Goal: Find specific page/section: Find specific page/section

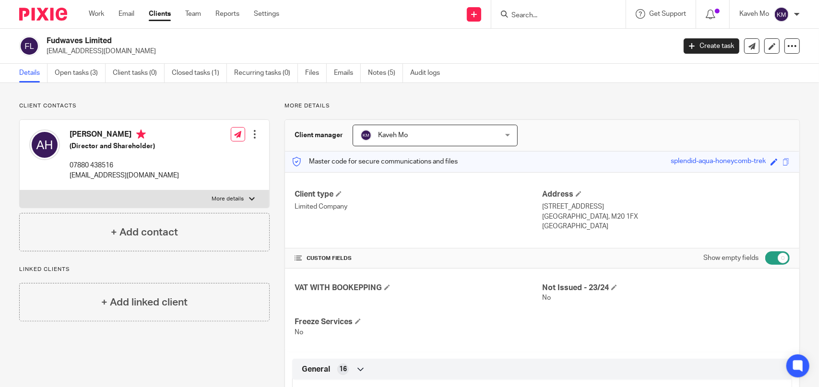
click at [528, 11] on form at bounding box center [561, 14] width 102 height 12
click at [520, 18] on input "Search" at bounding box center [553, 16] width 86 height 9
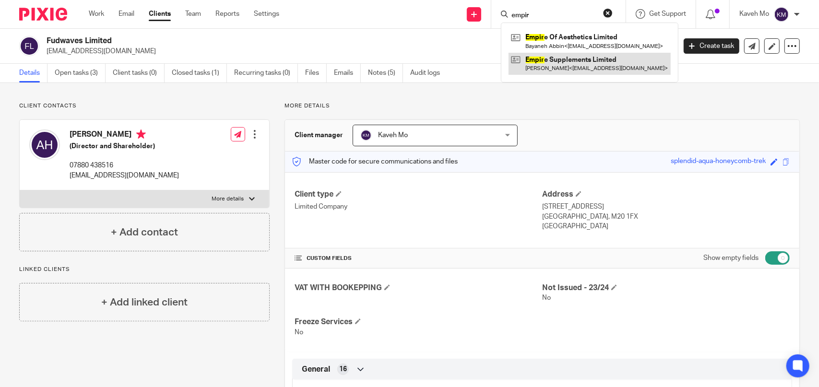
type input "empir"
click at [550, 64] on link at bounding box center [589, 64] width 162 height 22
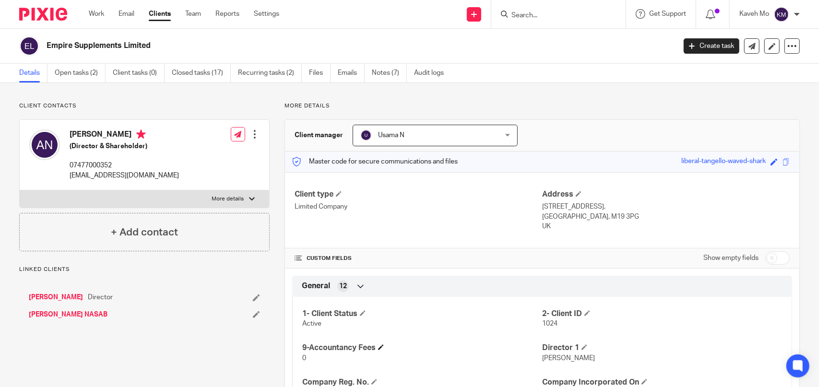
scroll to position [192, 0]
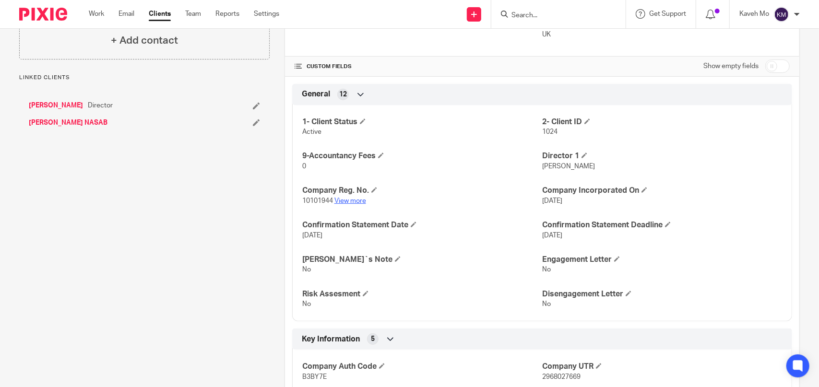
click at [354, 202] on link "View more" at bounding box center [350, 201] width 32 height 7
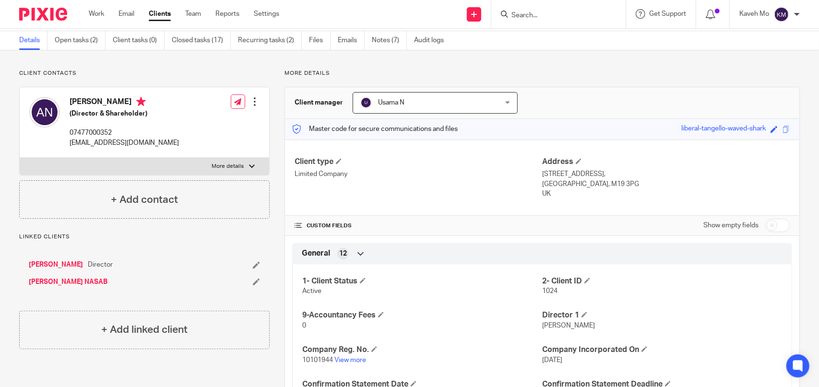
scroll to position [0, 0]
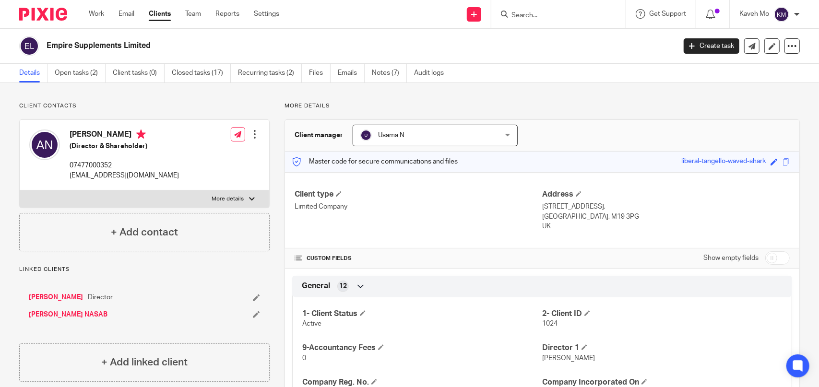
click at [518, 18] on input "Search" at bounding box center [553, 16] width 86 height 9
click at [386, 75] on link "Notes (7)" at bounding box center [389, 73] width 35 height 19
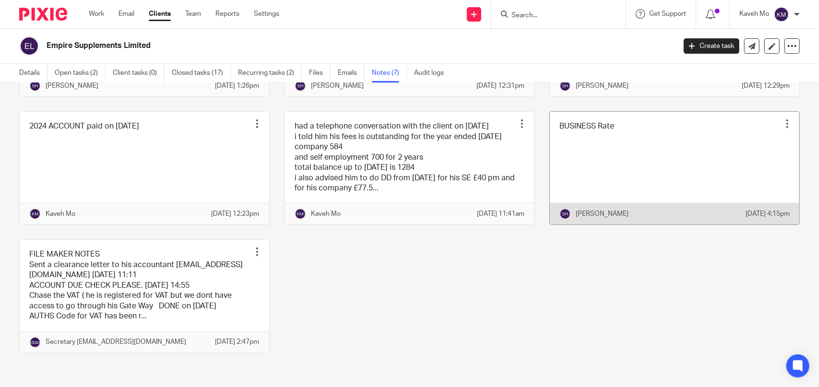
scroll to position [193, 0]
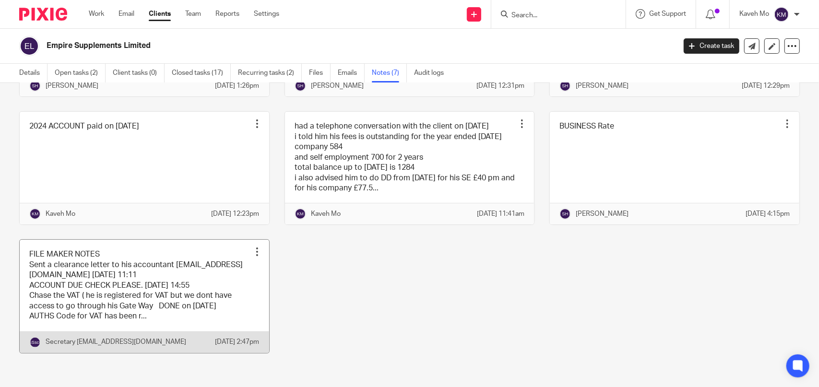
click at [185, 293] on link at bounding box center [144, 296] width 249 height 113
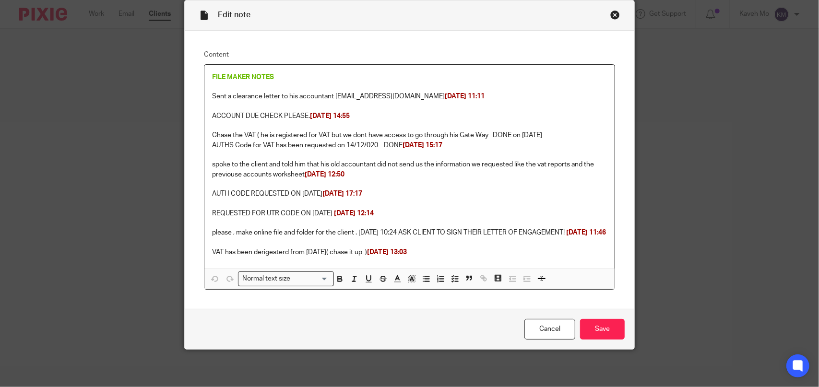
scroll to position [47, 0]
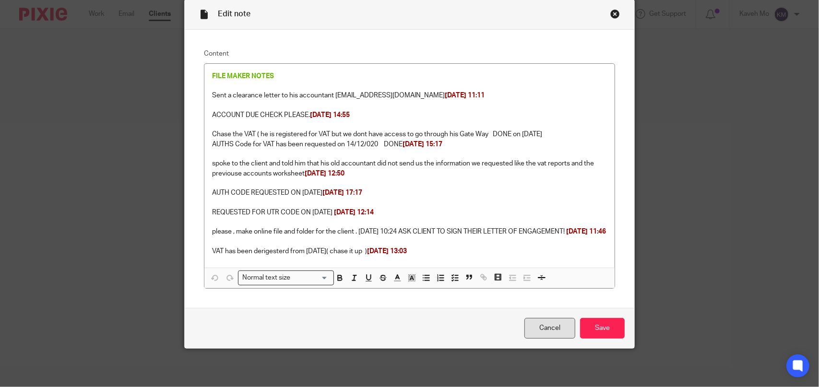
drag, startPoint x: 560, startPoint y: 329, endPoint x: 543, endPoint y: 322, distance: 18.7
click at [560, 329] on link "Cancel" at bounding box center [549, 328] width 51 height 21
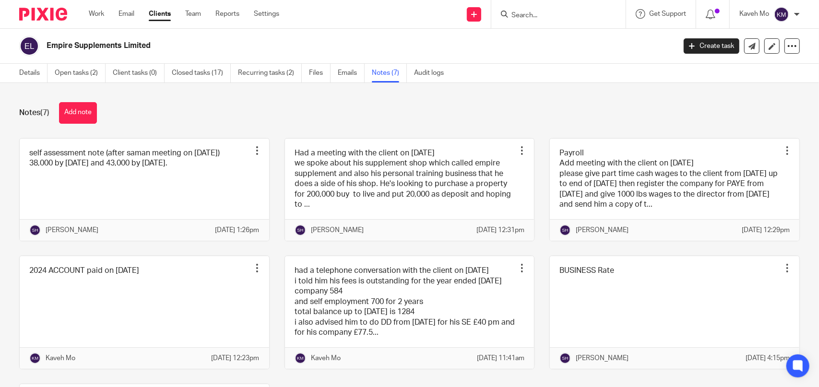
click at [18, 72] on div "Details Open tasks (2) Client tasks (0) Closed tasks (17) Recurring tasks (2) F…" at bounding box center [234, 73] width 468 height 19
click at [26, 75] on link "Details" at bounding box center [33, 73] width 28 height 19
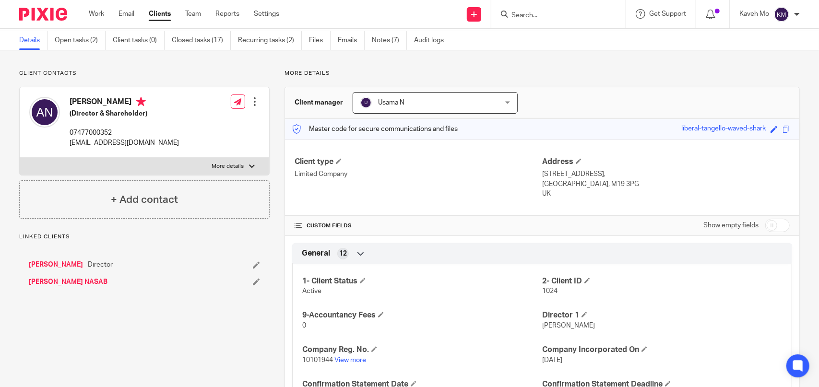
scroll to position [48, 0]
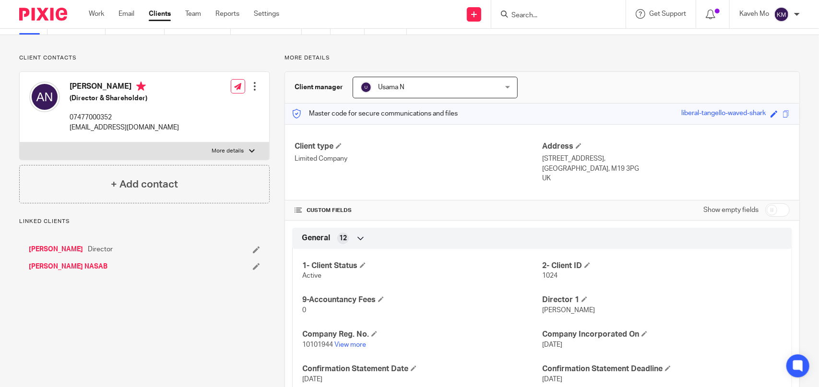
click at [63, 250] on link "Amin Toulabi Nasab" at bounding box center [56, 250] width 54 height 10
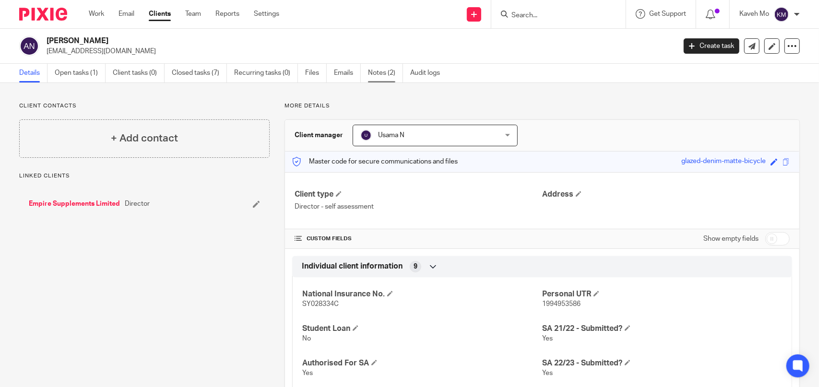
click at [377, 72] on link "Notes (2)" at bounding box center [385, 73] width 35 height 19
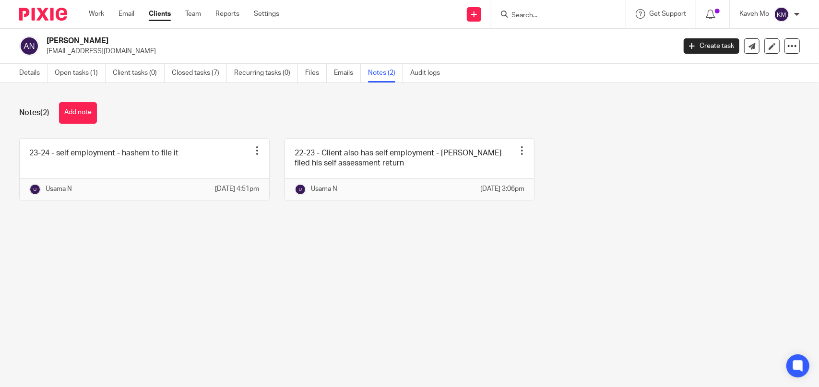
click at [542, 16] on input "Search" at bounding box center [553, 16] width 86 height 9
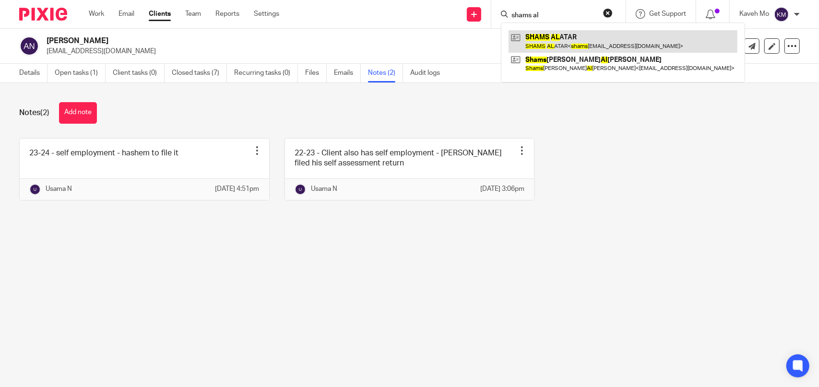
type input "shams al"
click at [554, 39] on link at bounding box center [622, 41] width 229 height 22
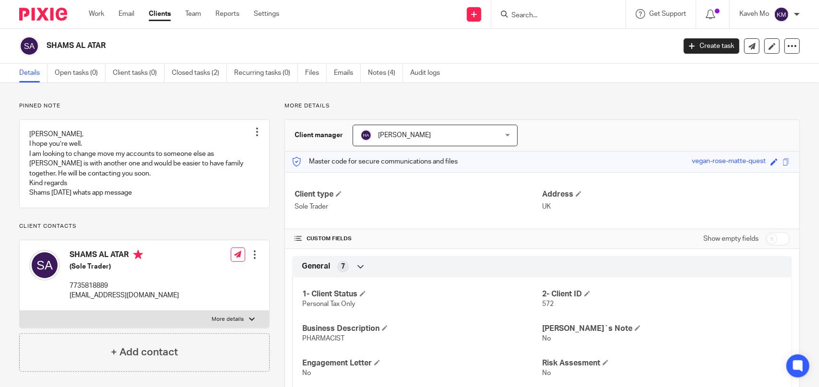
click at [531, 12] on input "Search" at bounding box center [553, 16] width 86 height 9
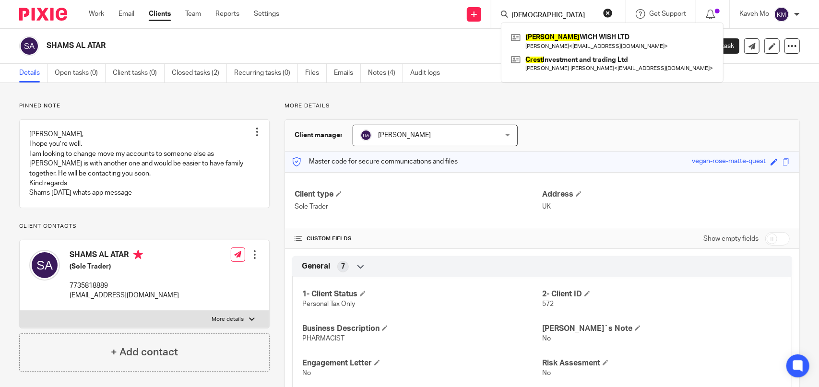
type input "[DEMOGRAPHIC_DATA]"
